Goal: Task Accomplishment & Management: Manage account settings

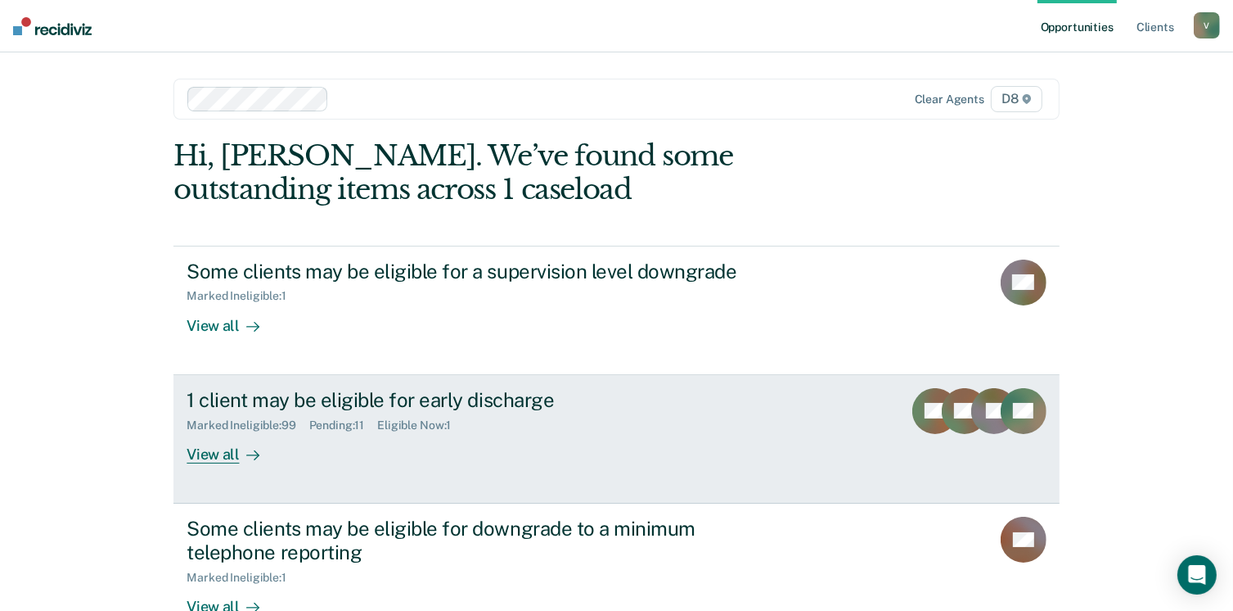
click at [223, 453] on div "View all" at bounding box center [233, 447] width 92 height 32
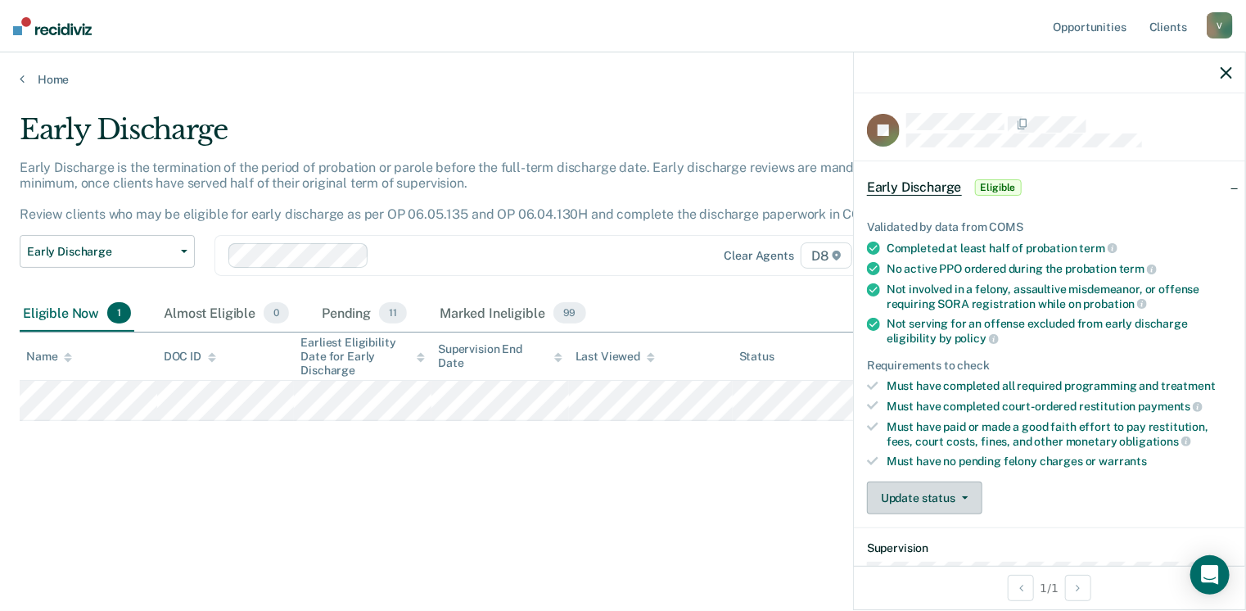
click at [910, 485] on button "Update status" at bounding box center [924, 497] width 115 height 33
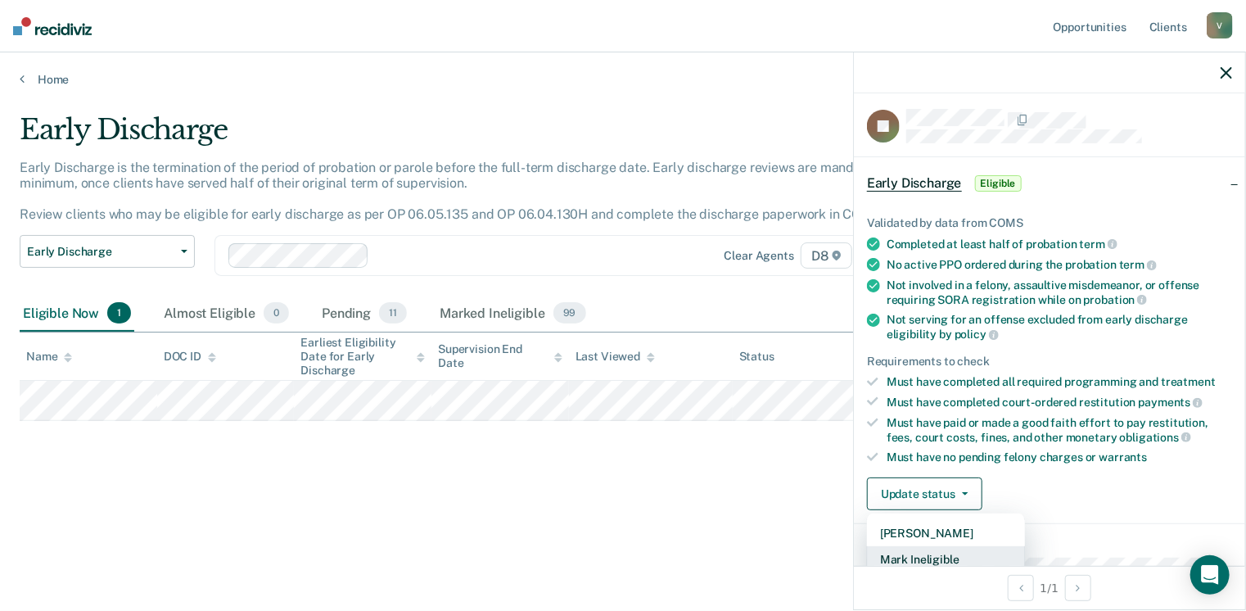
click at [958, 551] on button "Mark Ineligible" at bounding box center [946, 559] width 158 height 26
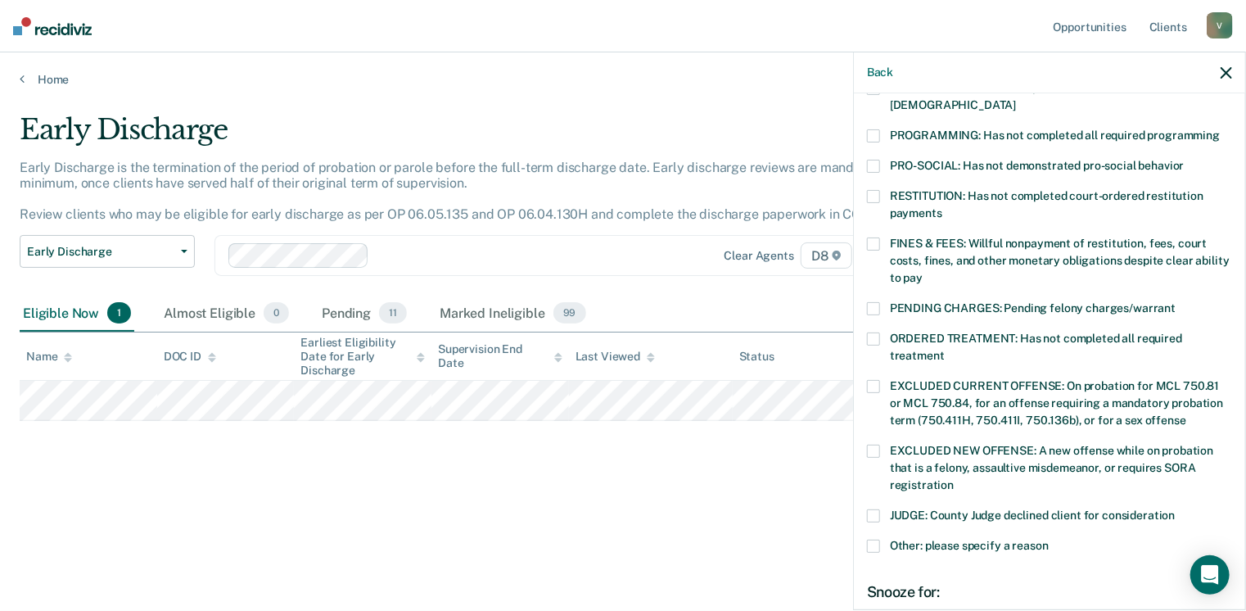
scroll to position [370, 0]
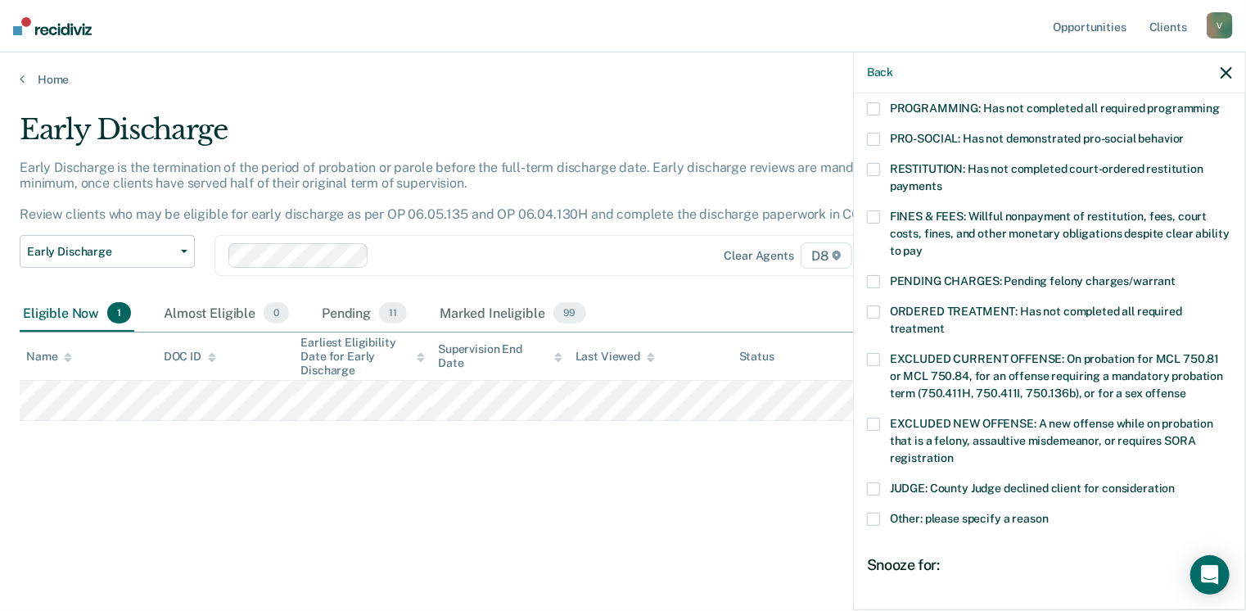
click at [874, 482] on span at bounding box center [873, 488] width 13 height 13
drag, startPoint x: 989, startPoint y: 593, endPoint x: 1251, endPoint y: 580, distance: 262.2
type input "90"
click at [1222, 600] on input "range" at bounding box center [1049, 614] width 345 height 29
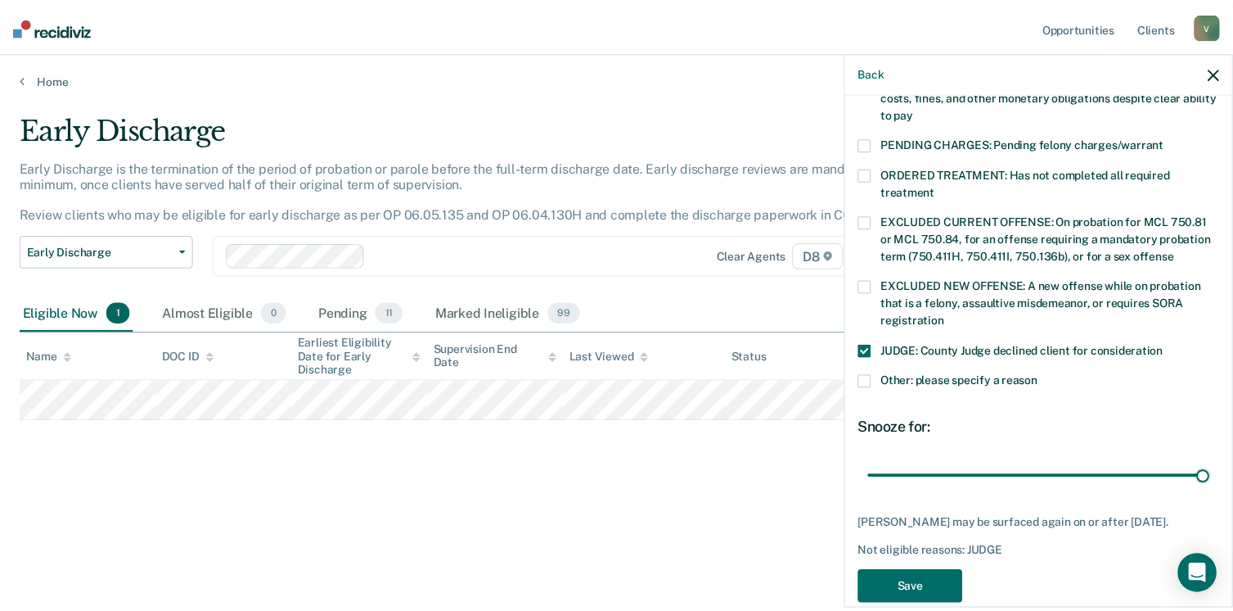
scroll to position [530, 0]
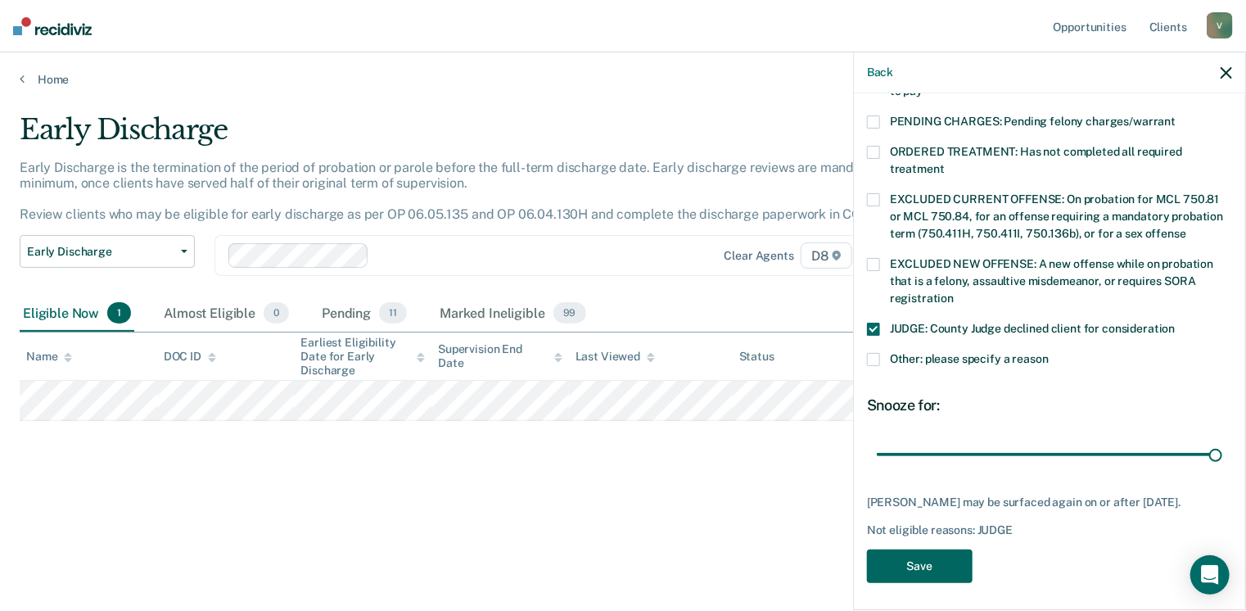
click at [945, 559] on button "Save" at bounding box center [920, 566] width 106 height 34
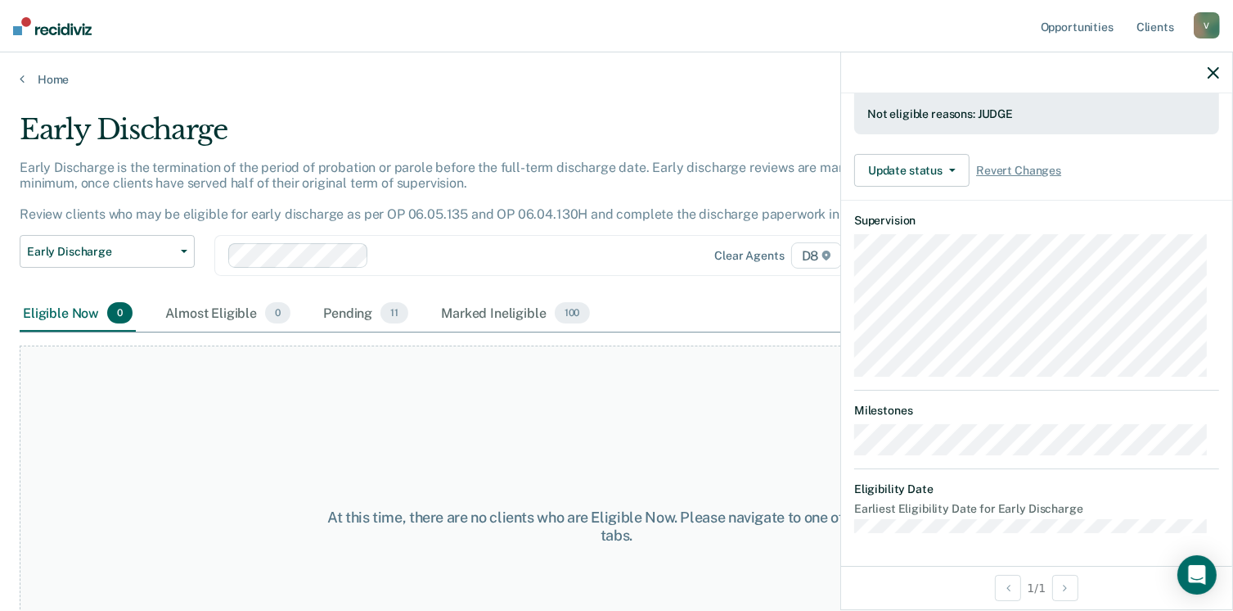
scroll to position [442, 0]
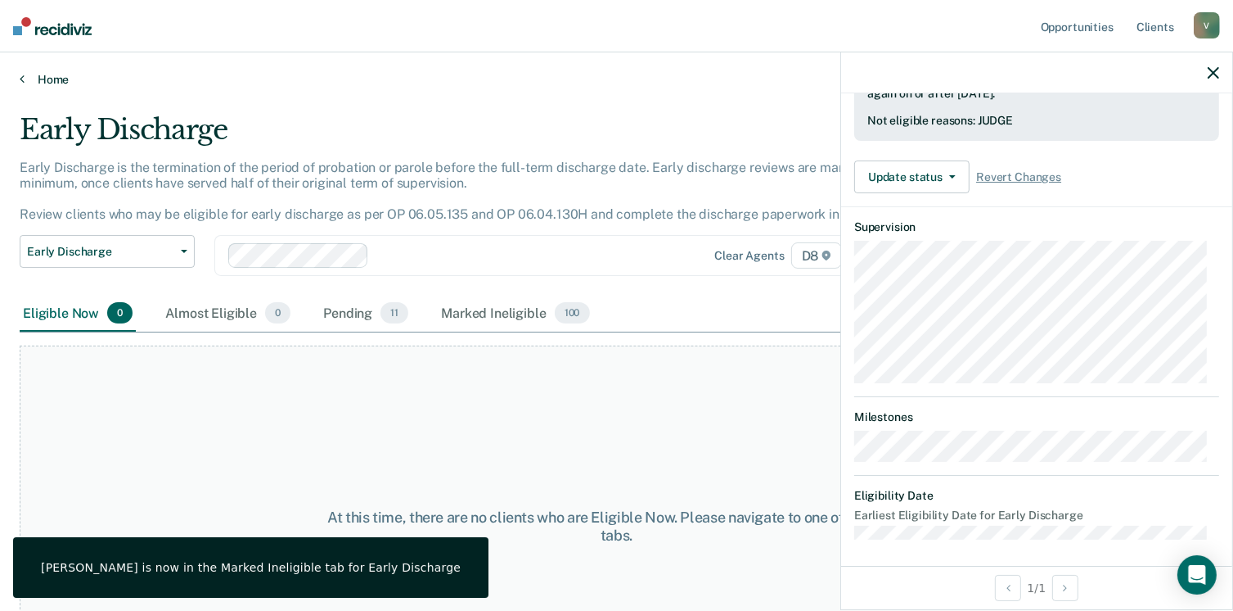
click at [46, 77] on link "Home" at bounding box center [617, 79] width 1194 height 15
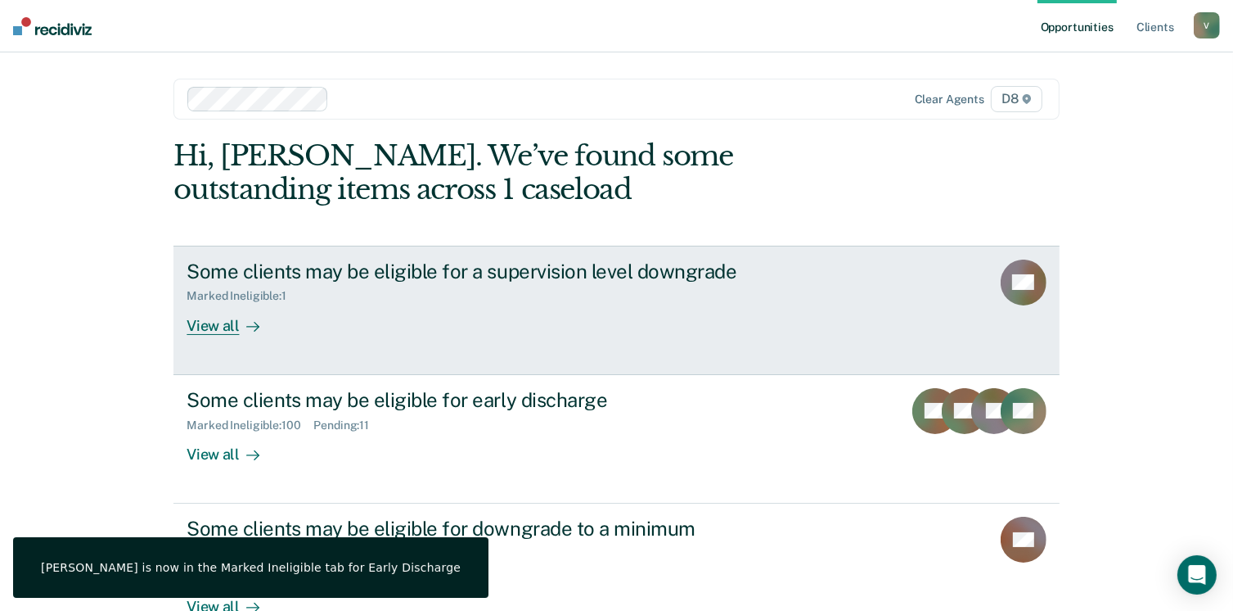
click at [217, 321] on div "View all" at bounding box center [233, 319] width 92 height 32
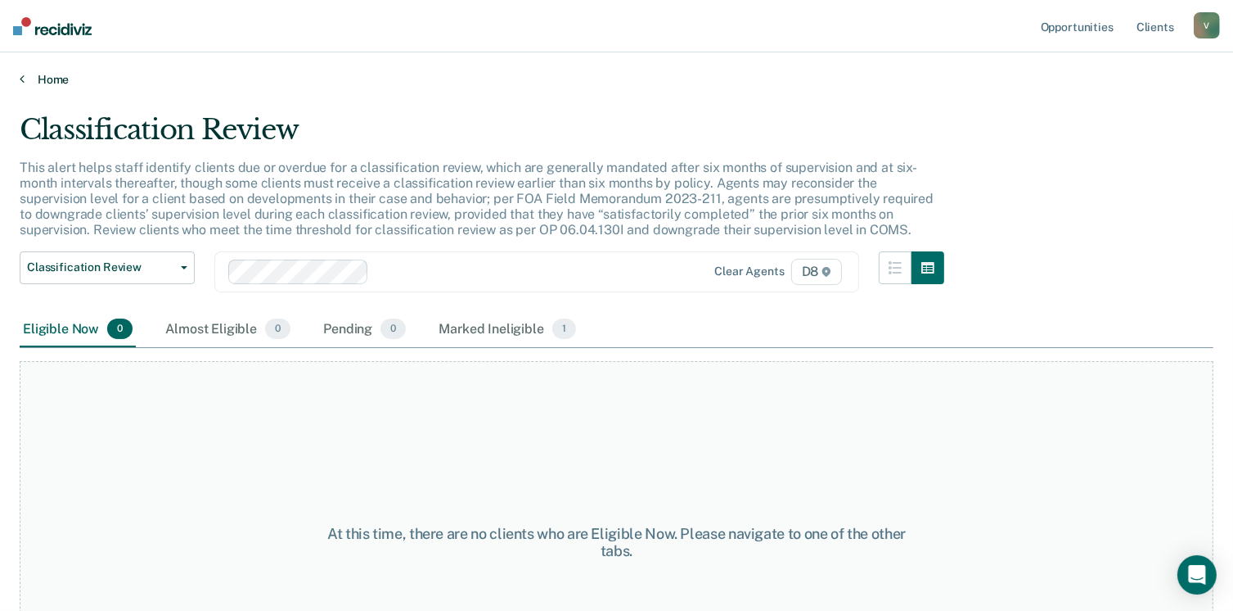
click at [49, 76] on link "Home" at bounding box center [617, 79] width 1194 height 15
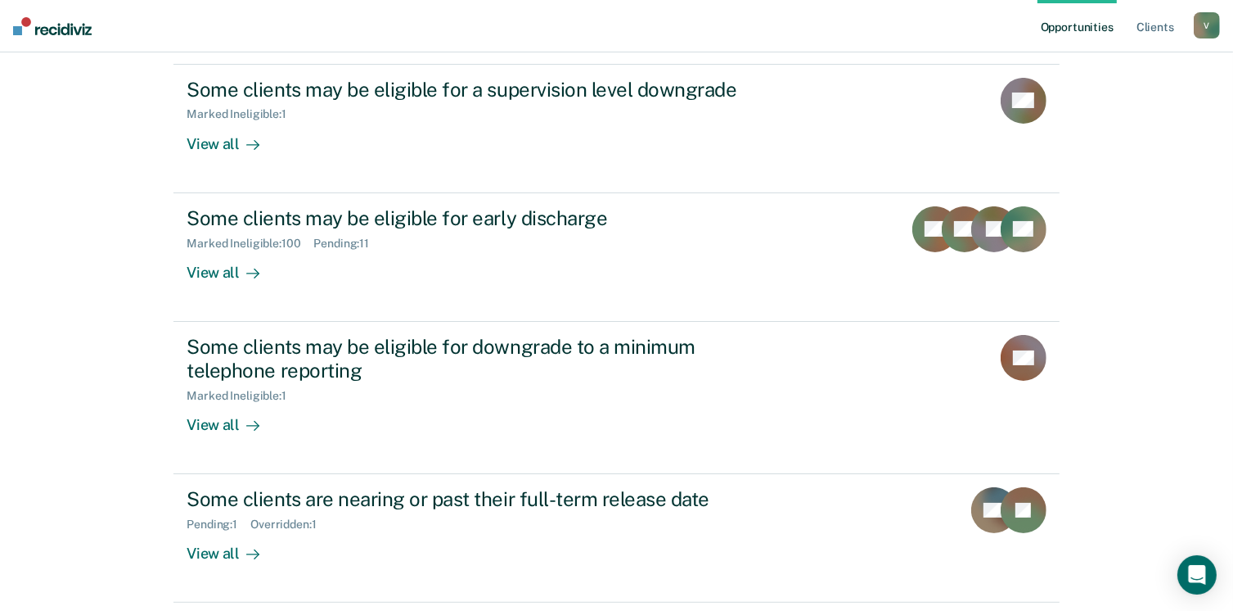
scroll to position [237, 0]
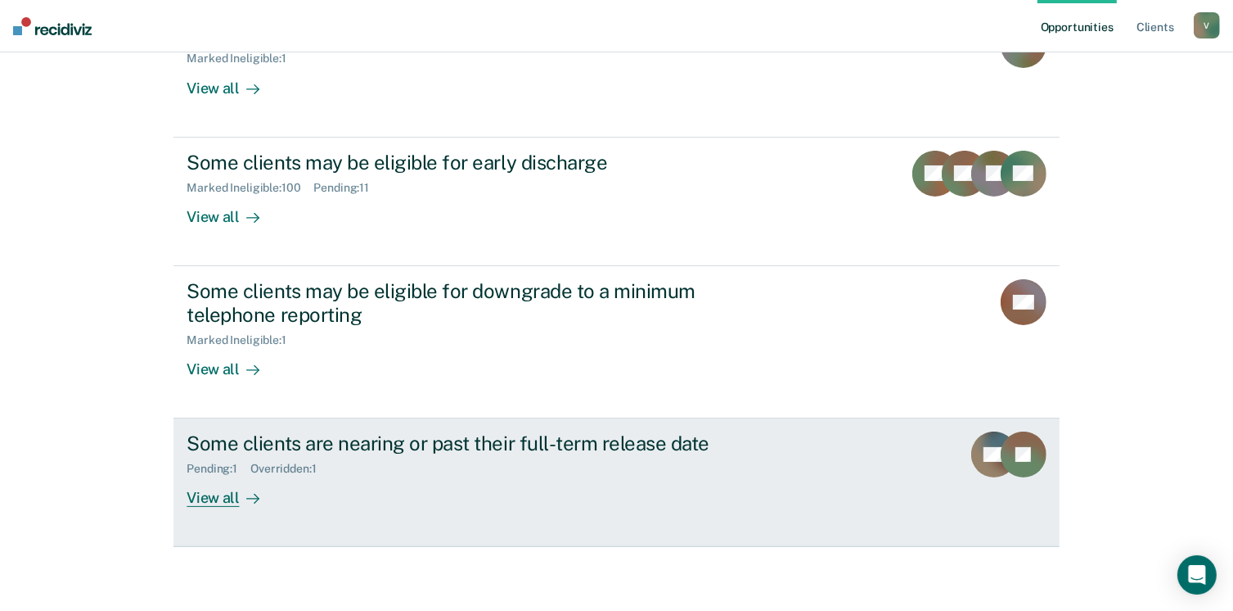
click at [210, 489] on div "View all" at bounding box center [233, 492] width 92 height 32
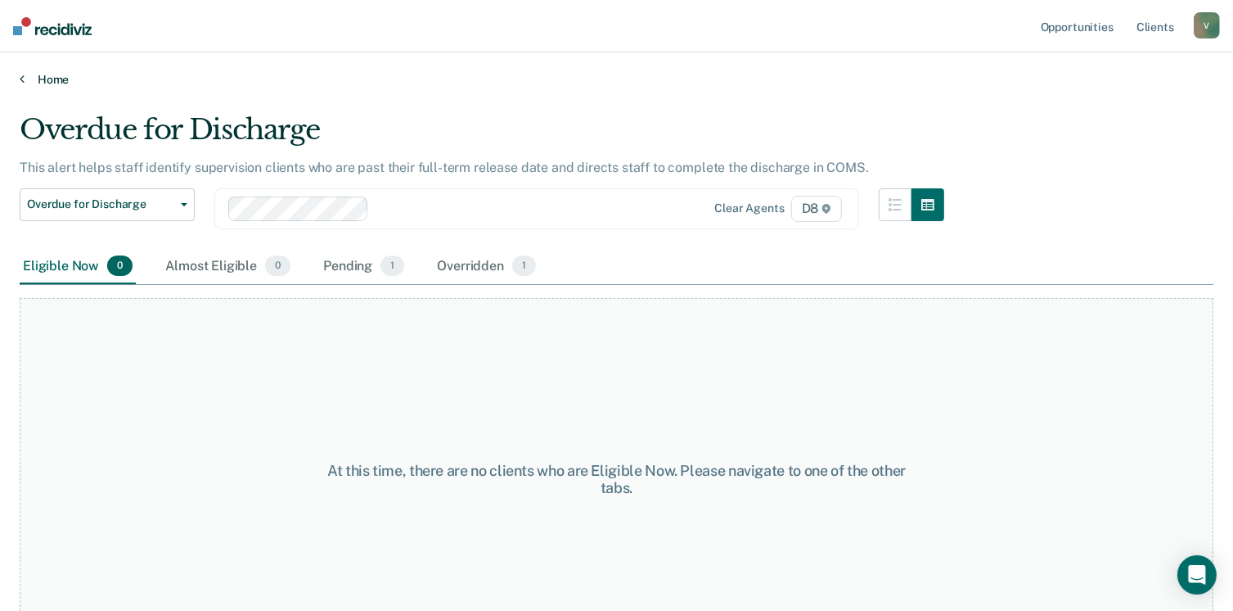
click at [47, 81] on link "Home" at bounding box center [617, 79] width 1194 height 15
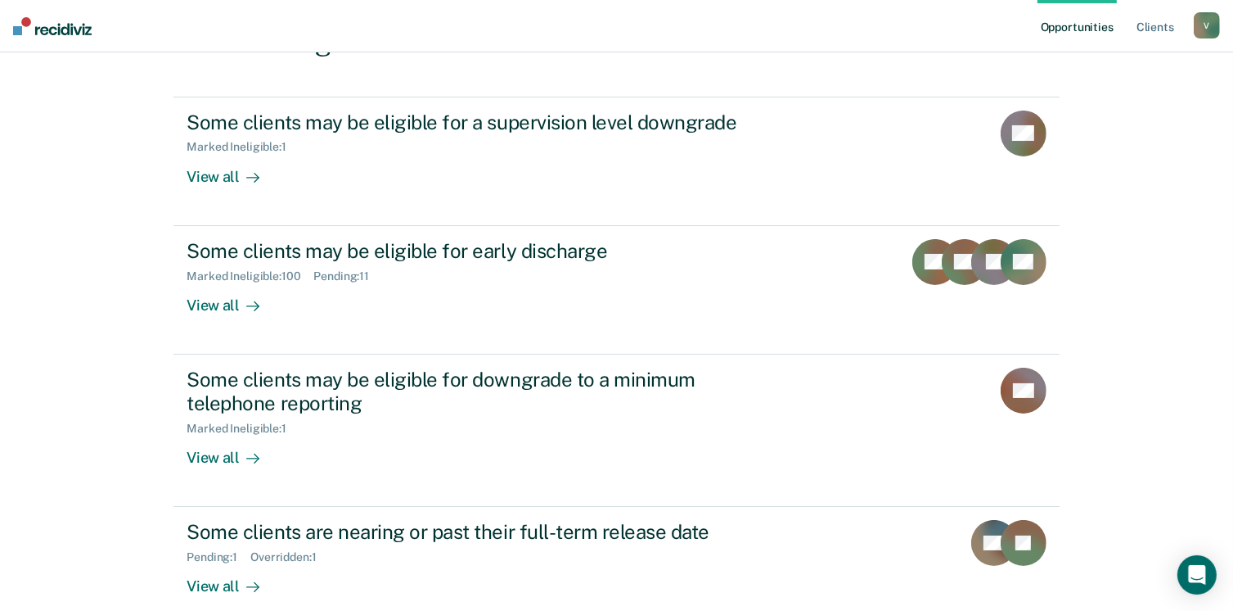
scroll to position [237, 0]
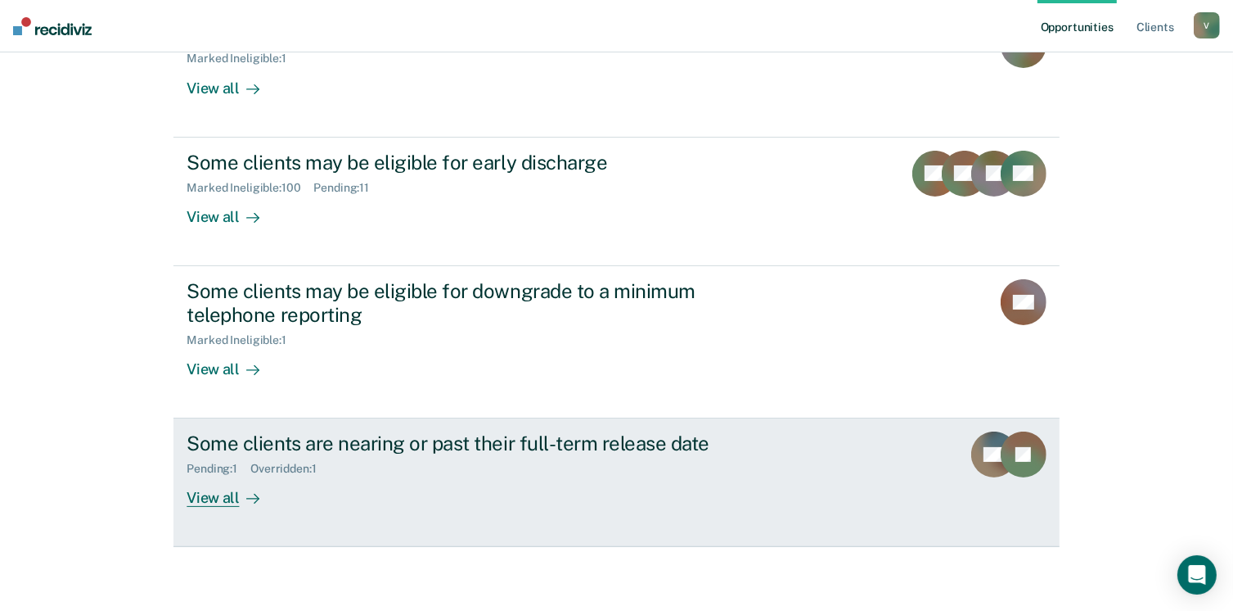
click at [226, 495] on div "View all" at bounding box center [233, 492] width 92 height 32
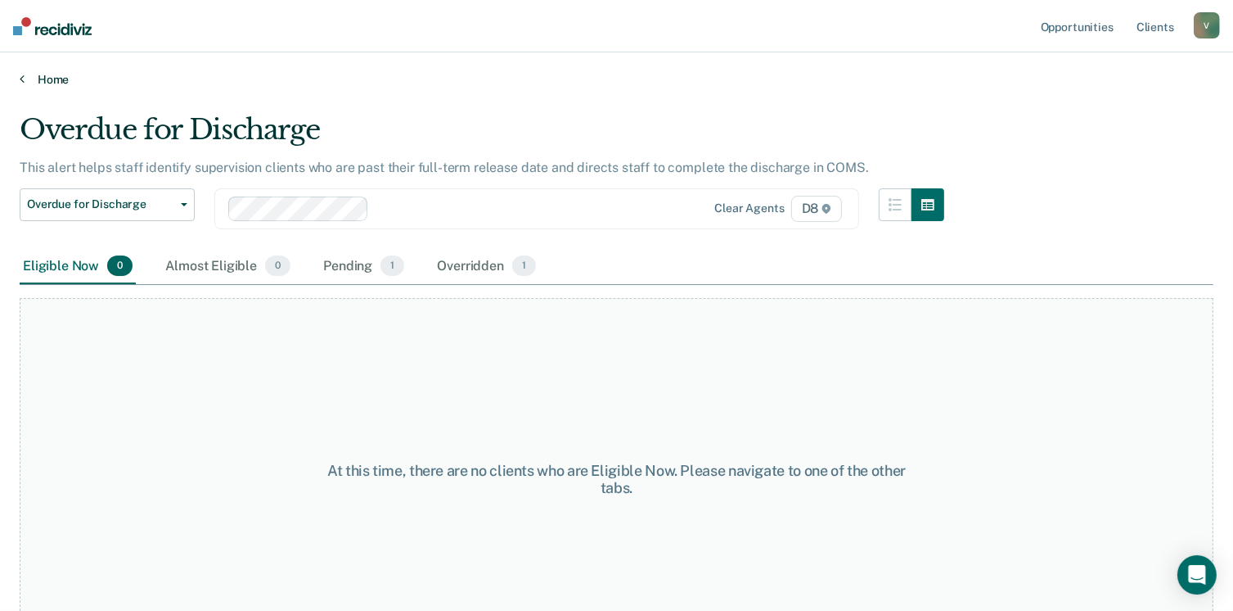
click at [52, 80] on link "Home" at bounding box center [617, 79] width 1194 height 15
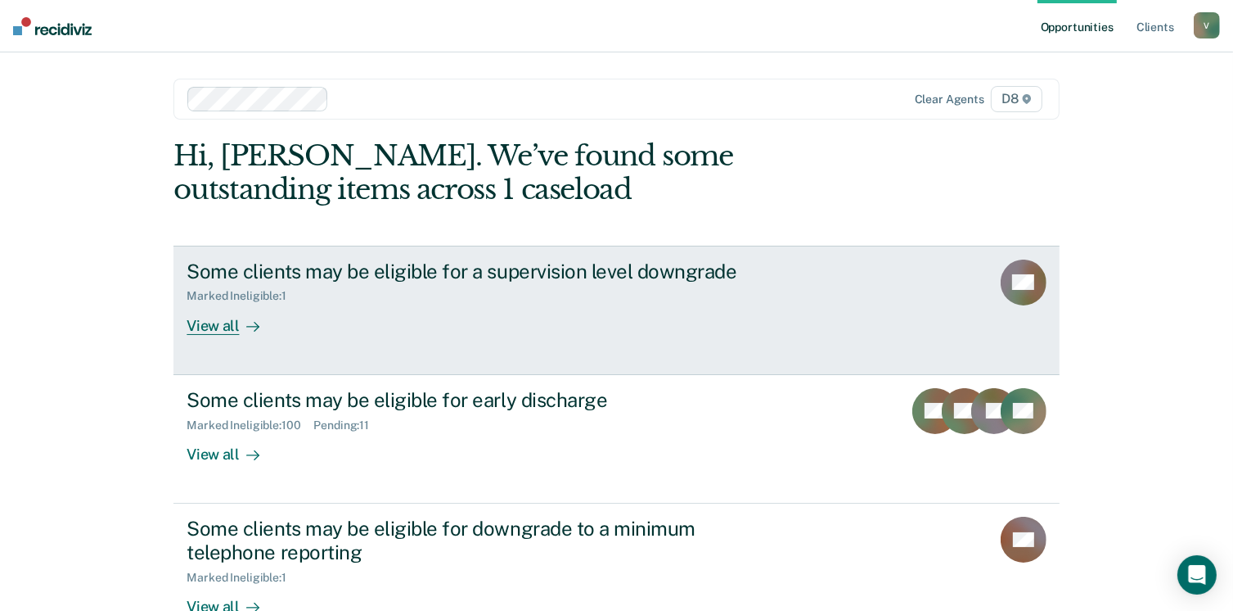
click at [219, 327] on div "View all" at bounding box center [233, 319] width 92 height 32
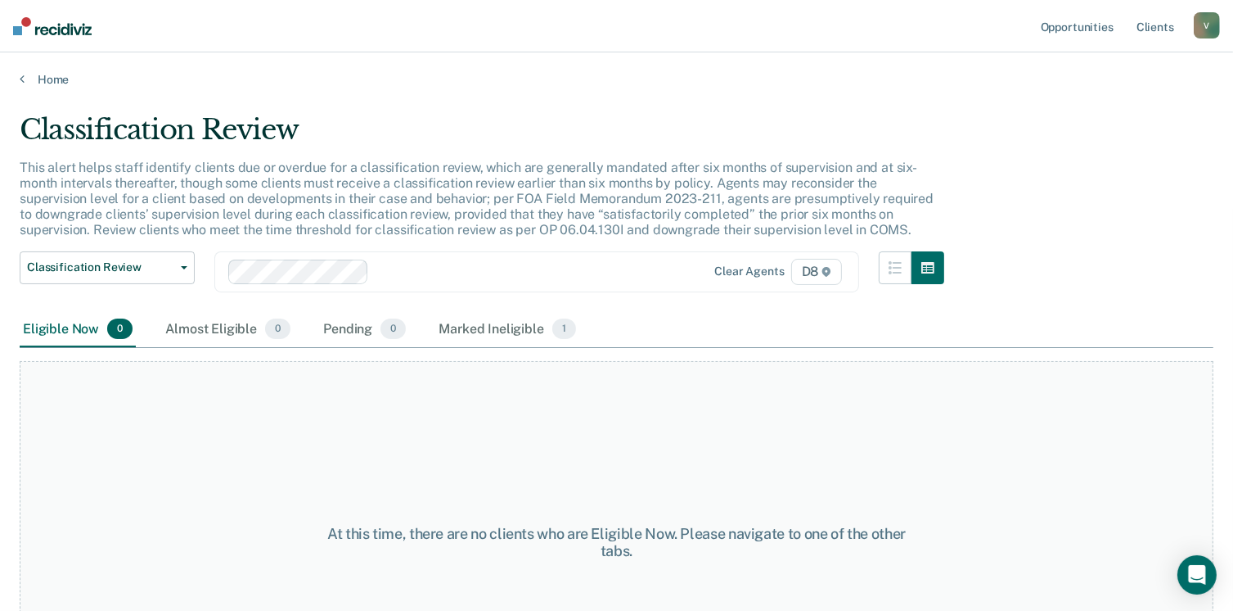
click at [52, 70] on div "Home" at bounding box center [616, 69] width 1233 height 34
click at [52, 74] on link "Home" at bounding box center [617, 79] width 1194 height 15
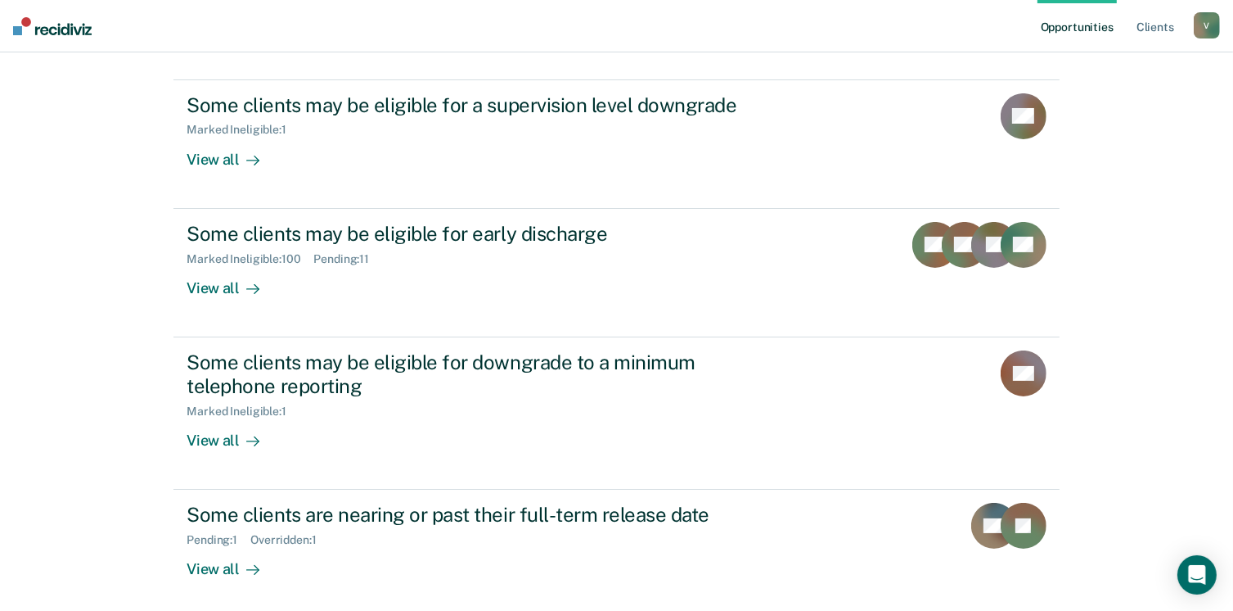
scroll to position [169, 0]
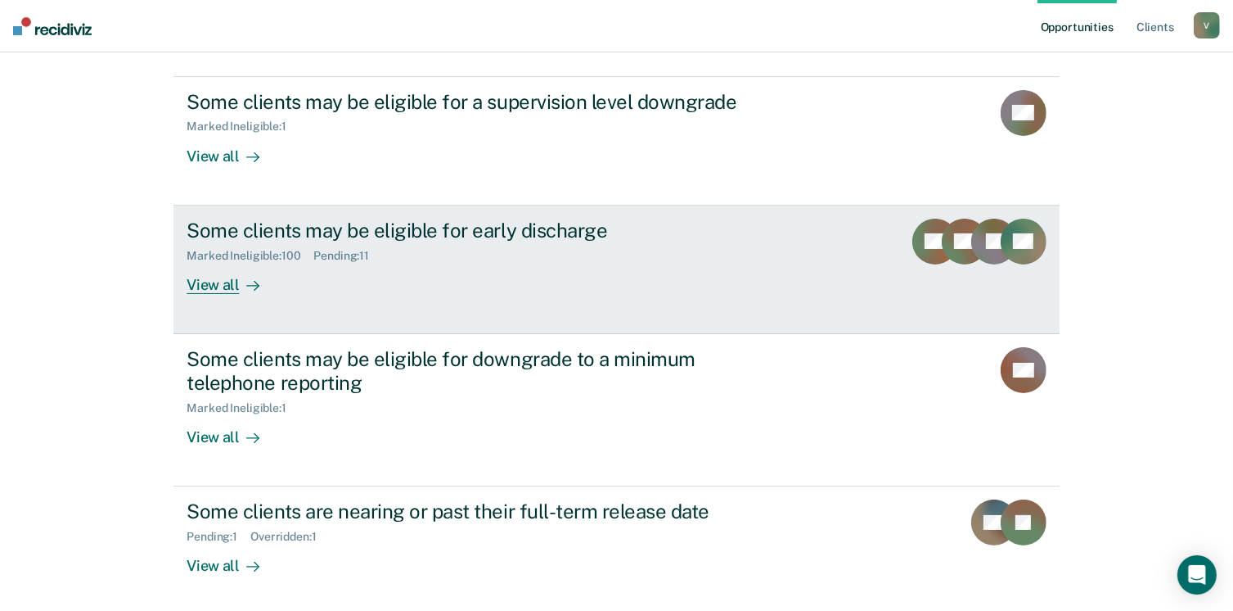
click at [287, 273] on div "Some clients may be eligible for early discharge Marked Ineligible : 100 Pendin…" at bounding box center [494, 256] width 614 height 75
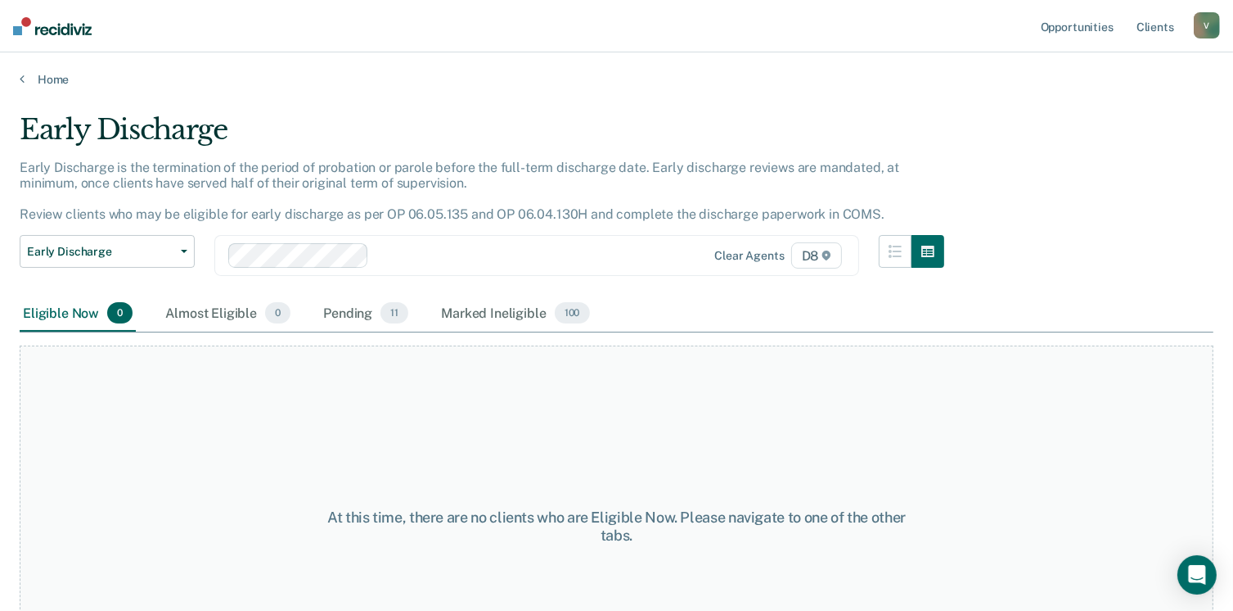
click at [46, 90] on main "Early Discharge Early Discharge is the termination of the period of probation o…" at bounding box center [616, 346] width 1233 height 519
click at [54, 77] on link "Home" at bounding box center [617, 79] width 1194 height 15
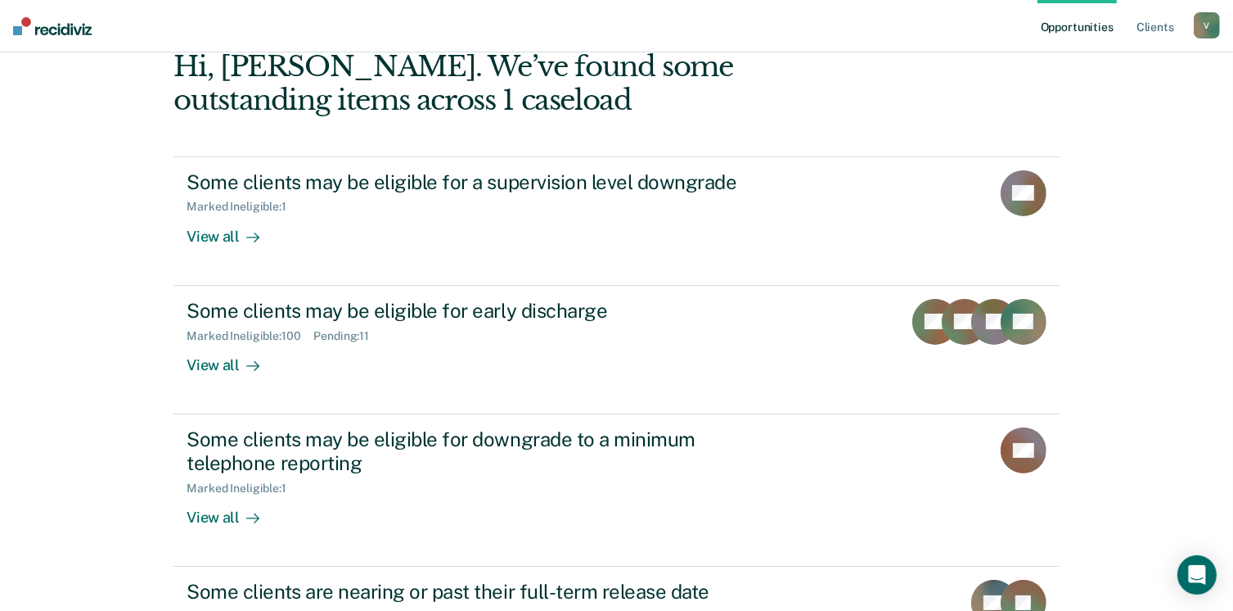
scroll to position [192, 0]
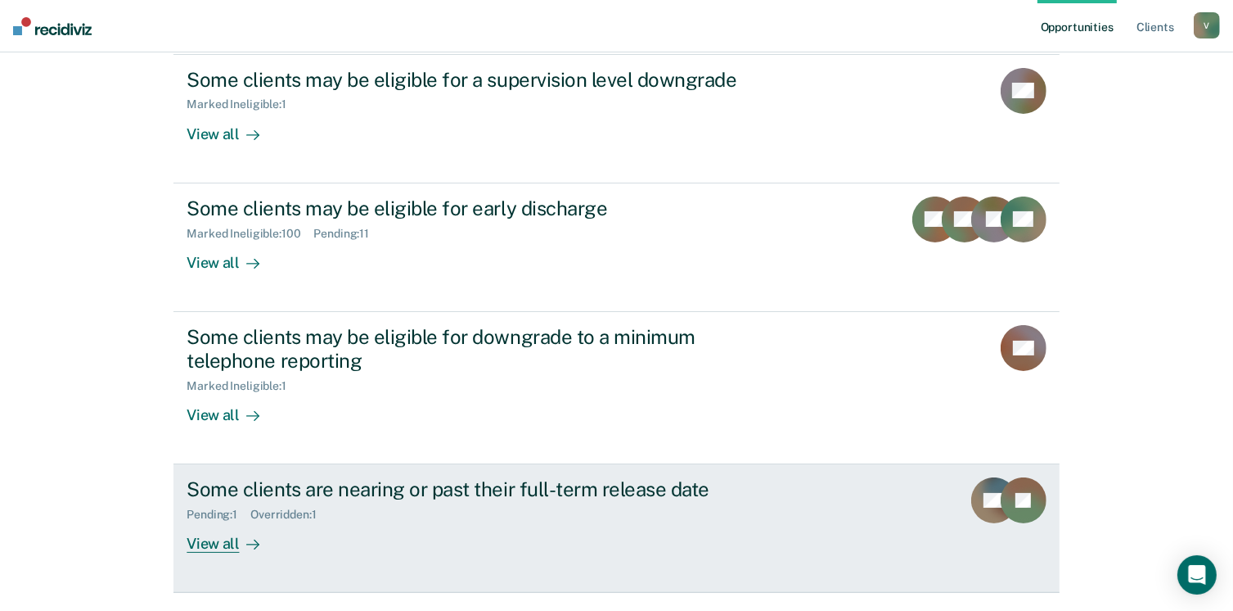
click at [223, 531] on div "View all" at bounding box center [233, 537] width 92 height 32
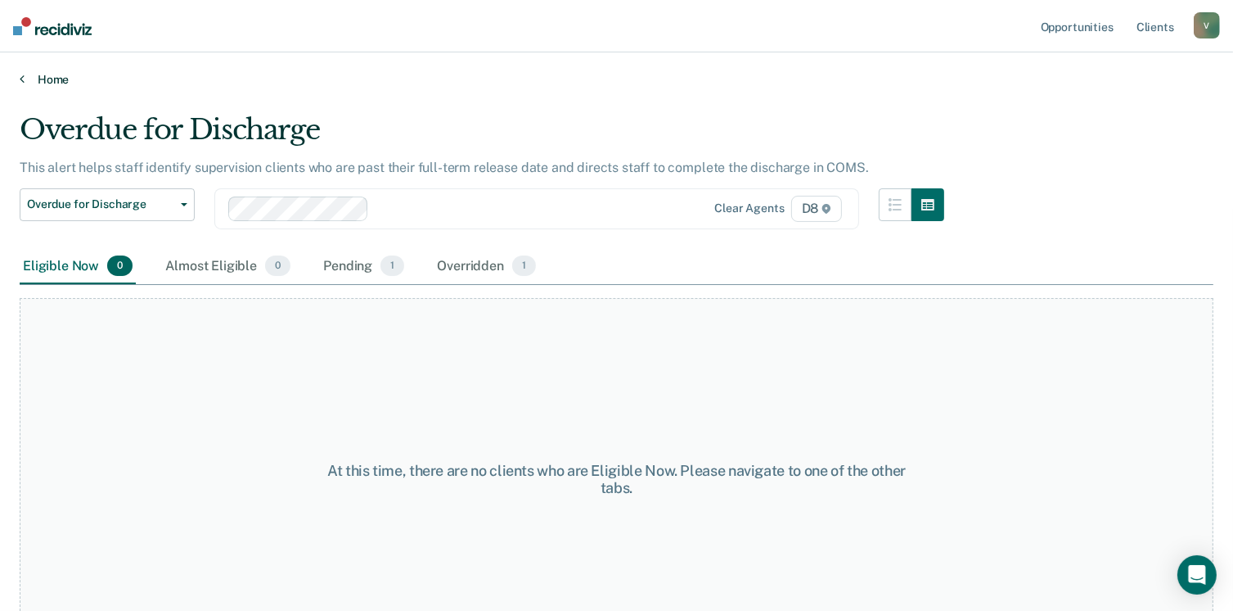
click at [52, 79] on link "Home" at bounding box center [617, 79] width 1194 height 15
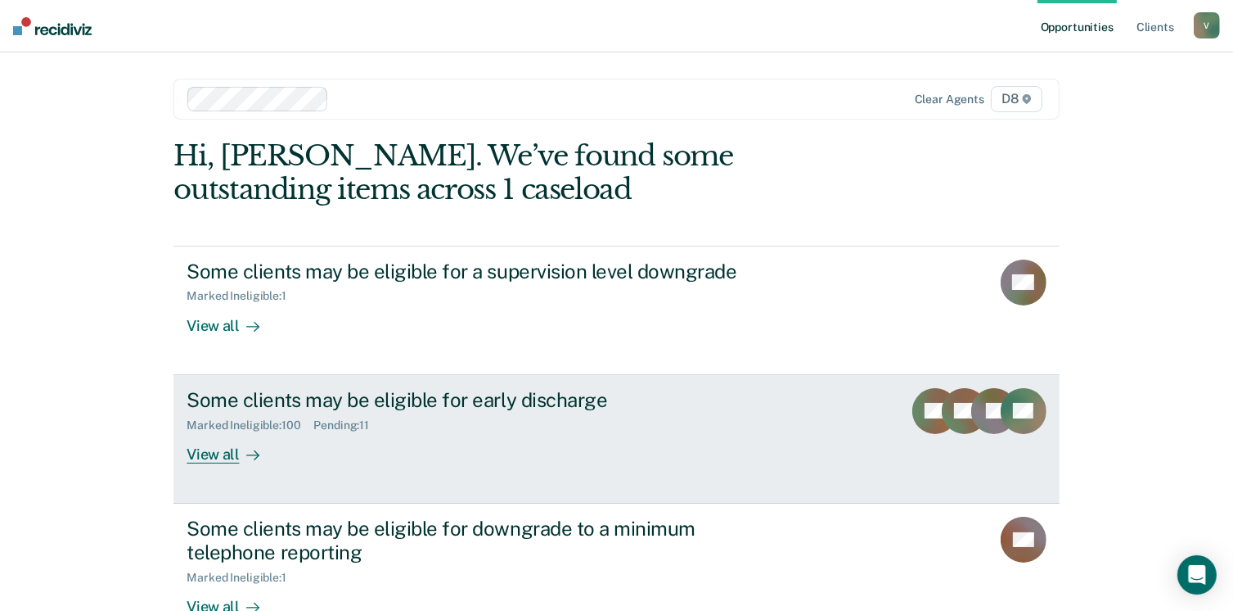
click at [210, 456] on div "View all" at bounding box center [233, 447] width 92 height 32
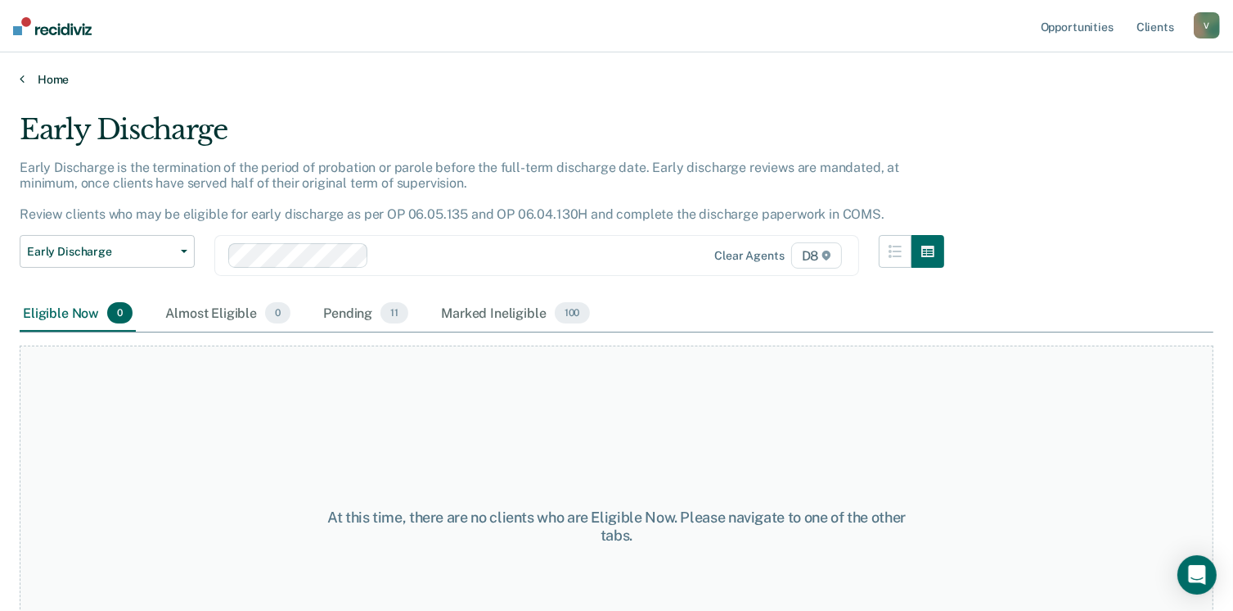
click at [55, 73] on link "Home" at bounding box center [617, 79] width 1194 height 15
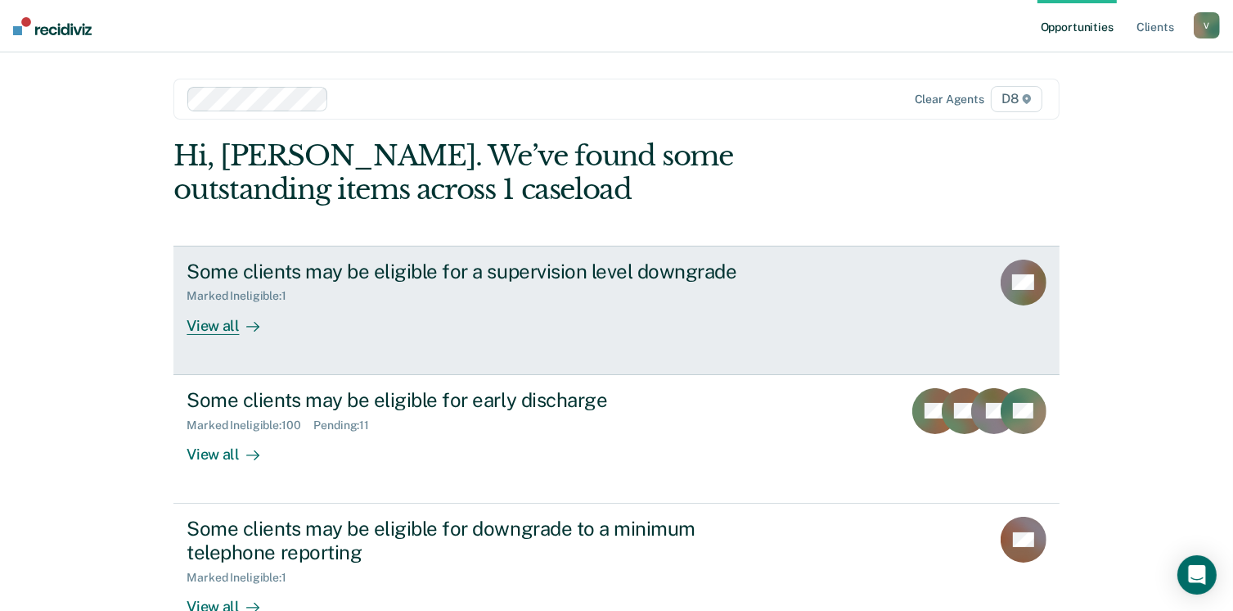
click at [228, 323] on div "View all" at bounding box center [233, 319] width 92 height 32
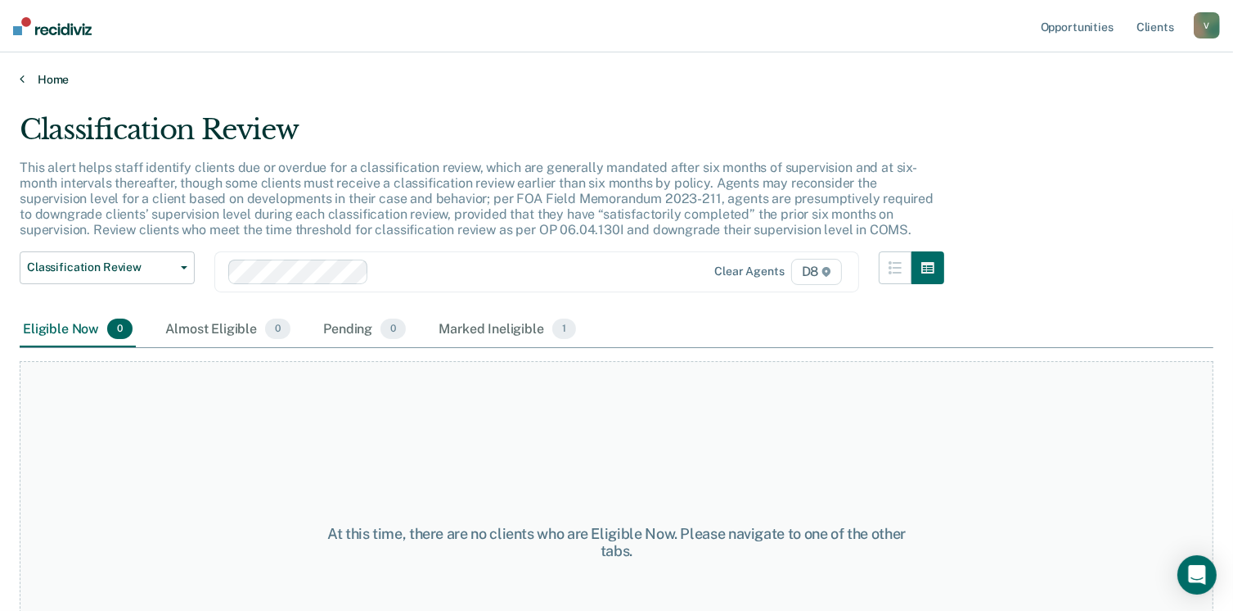
click at [61, 76] on link "Home" at bounding box center [617, 79] width 1194 height 15
